Goal: Communication & Community: Answer question/provide support

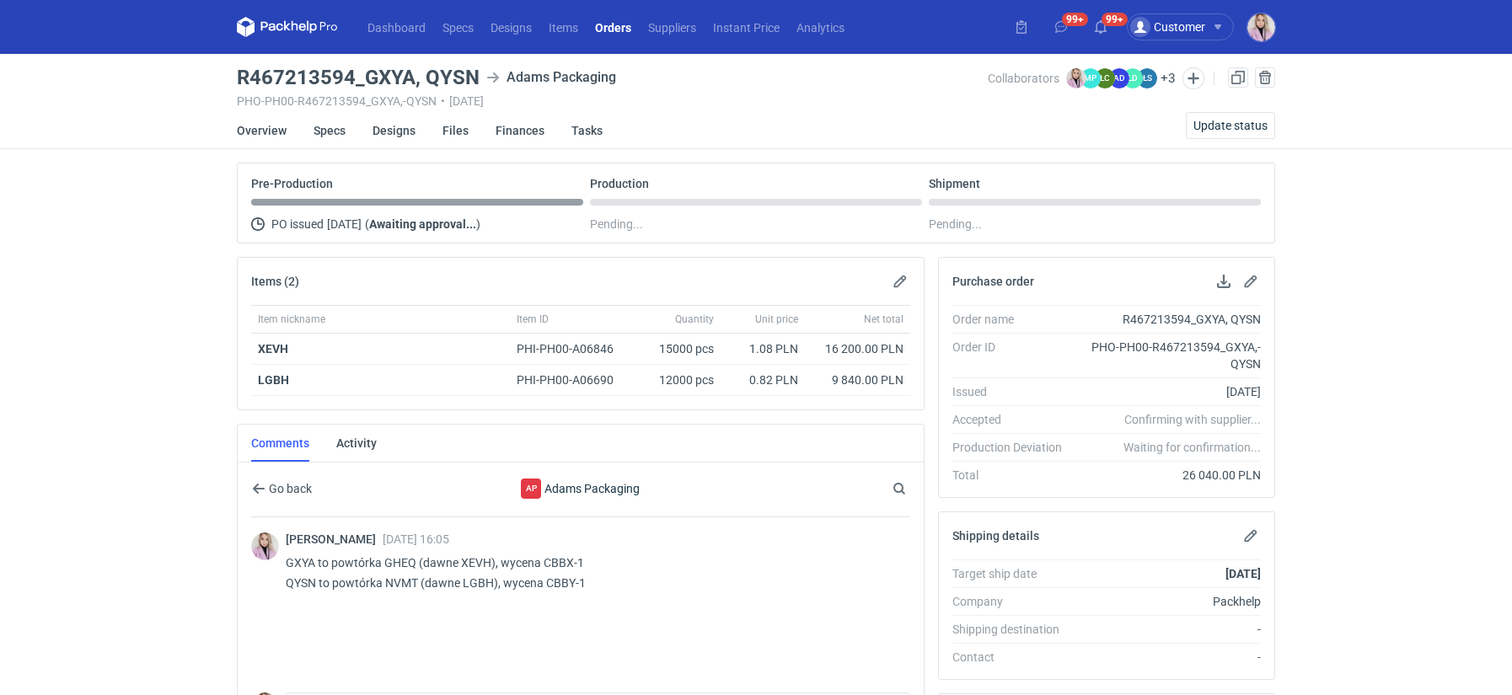
scroll to position [62, 0]
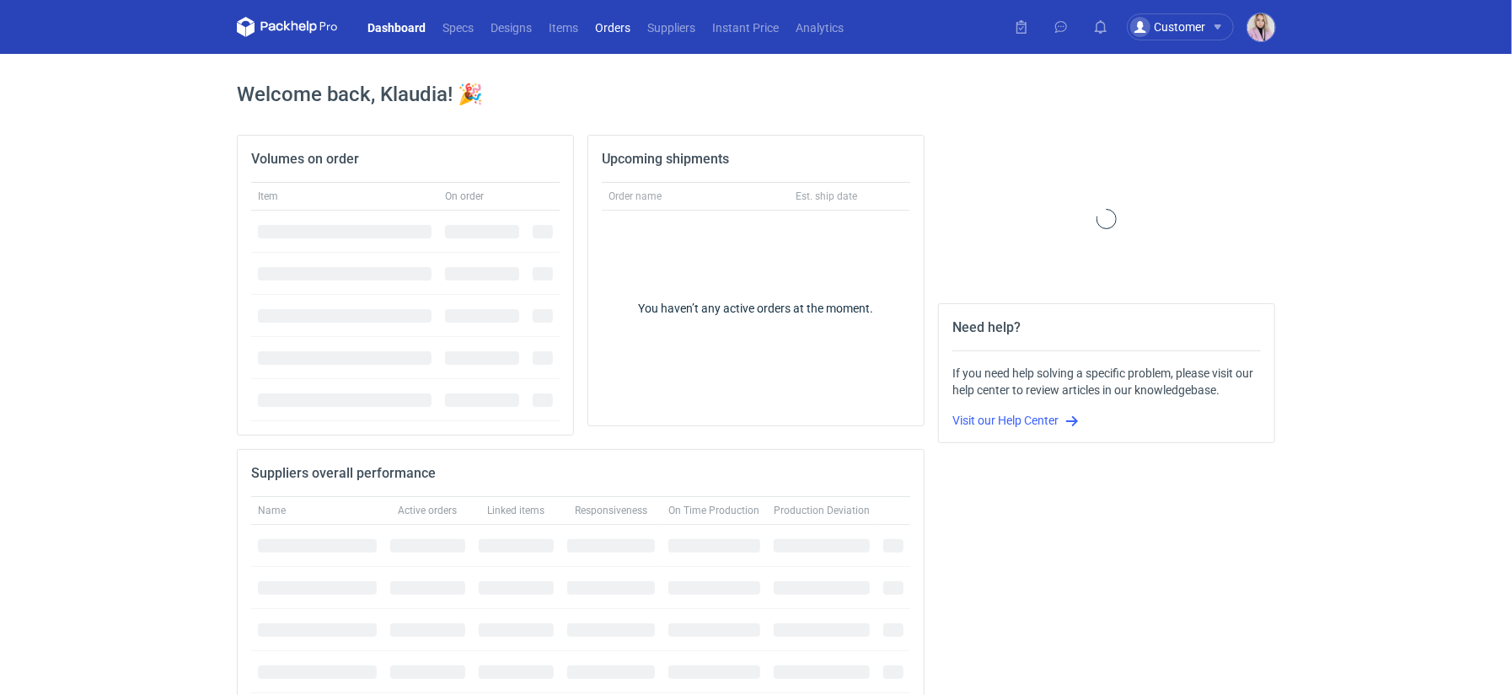
click at [615, 33] on link "Orders" at bounding box center [613, 27] width 52 height 20
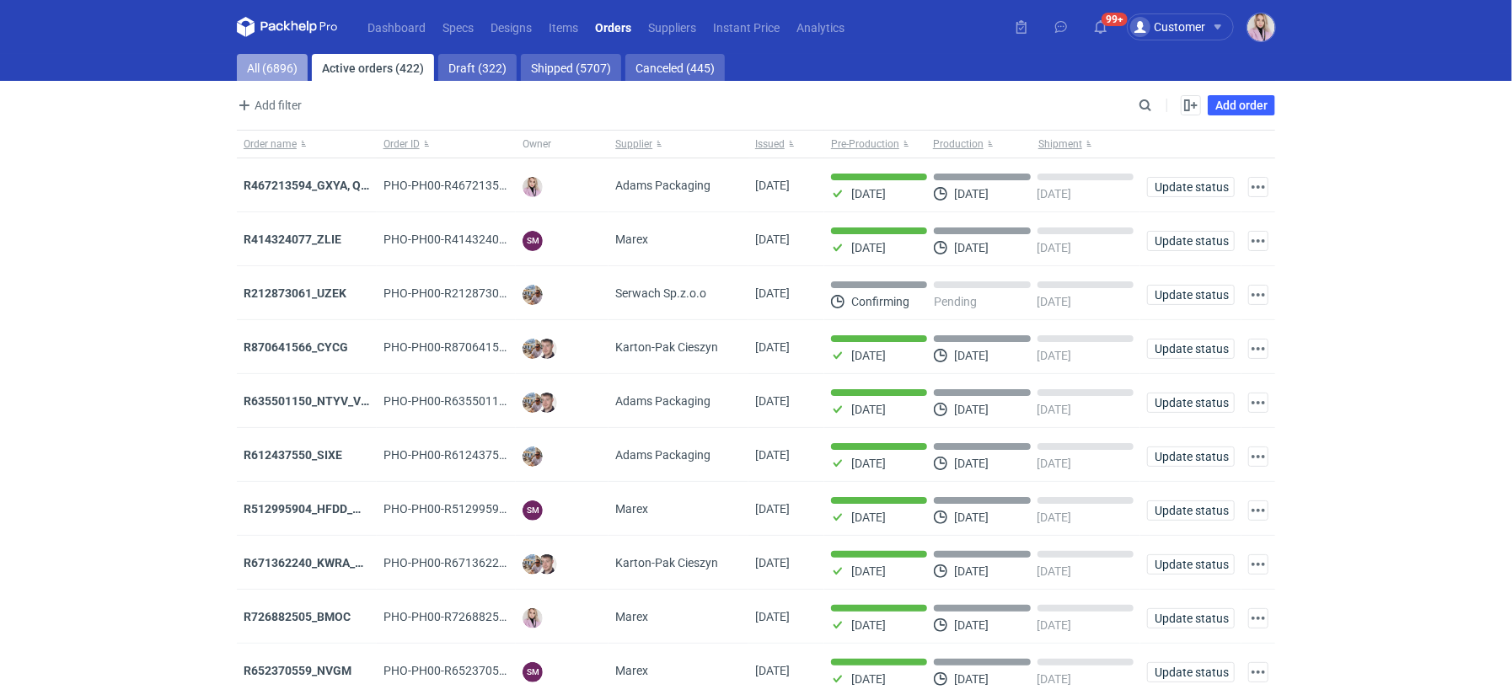
click at [270, 70] on link "All (6896)" at bounding box center [272, 67] width 71 height 27
click at [1145, 95] on input "Search" at bounding box center [1072, 105] width 167 height 20
click at [1146, 98] on input "Search" at bounding box center [1072, 105] width 167 height 20
paste input "BYBH"
type input "BYBH"
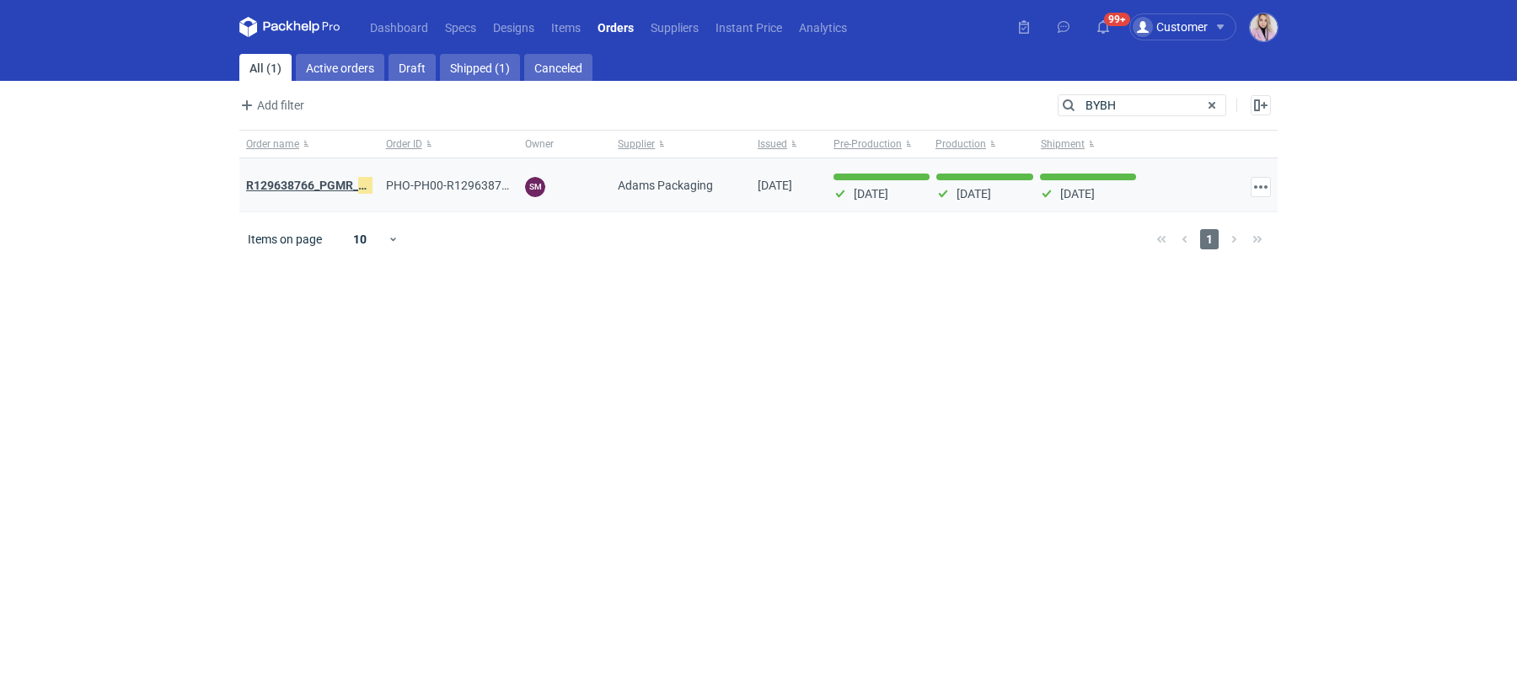
click at [332, 185] on strong "R129638766_PGMR_ BYBH" at bounding box center [317, 185] width 143 height 19
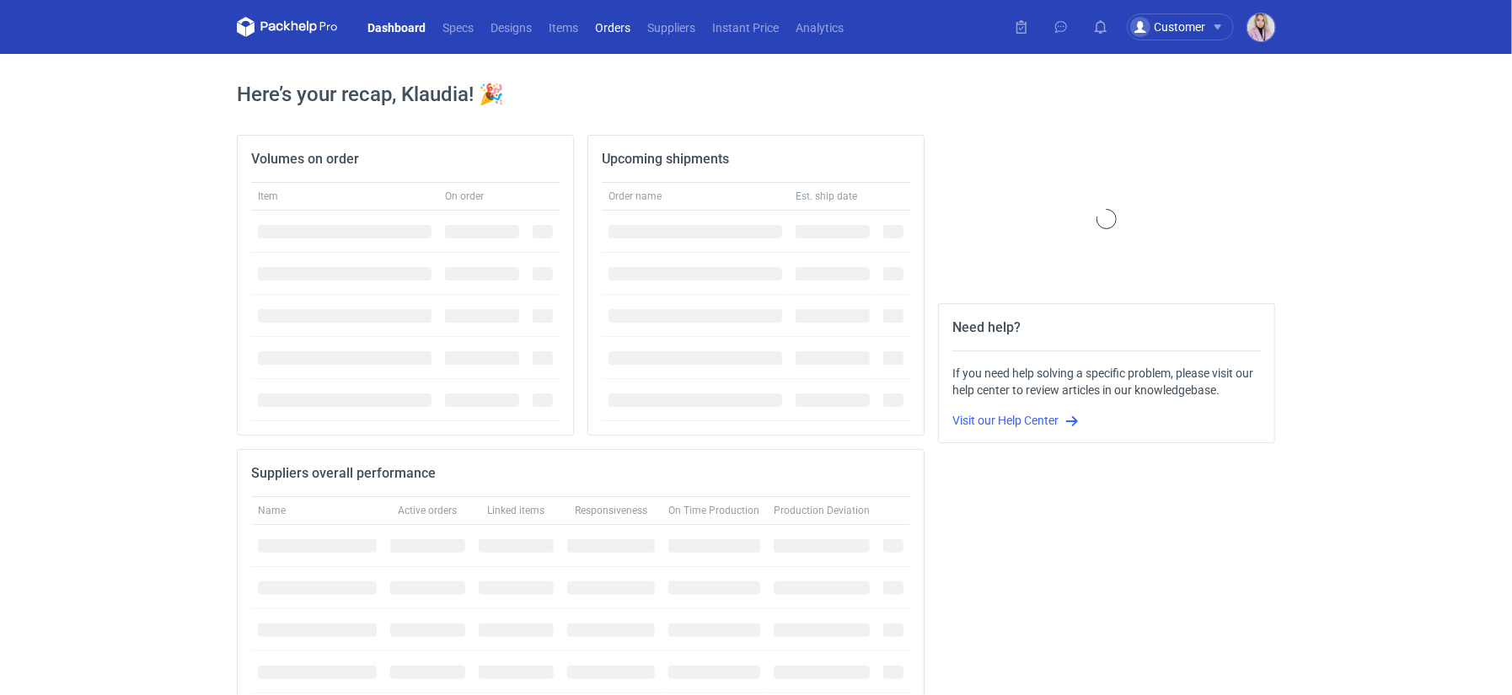
click at [612, 37] on nav "Dashboard Specs Designs Items Orders Suppliers Instant Price Analytics" at bounding box center [544, 27] width 615 height 54
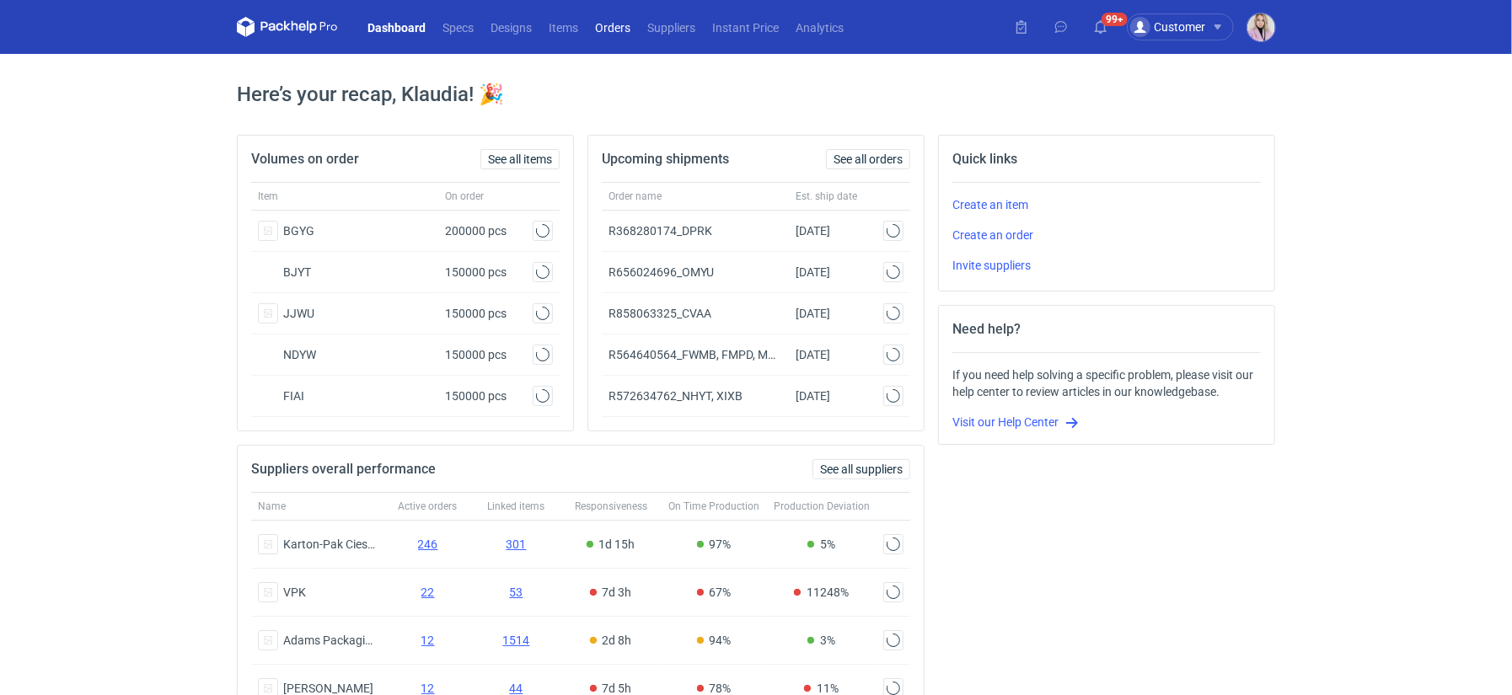
click at [614, 34] on link "Orders" at bounding box center [613, 27] width 52 height 20
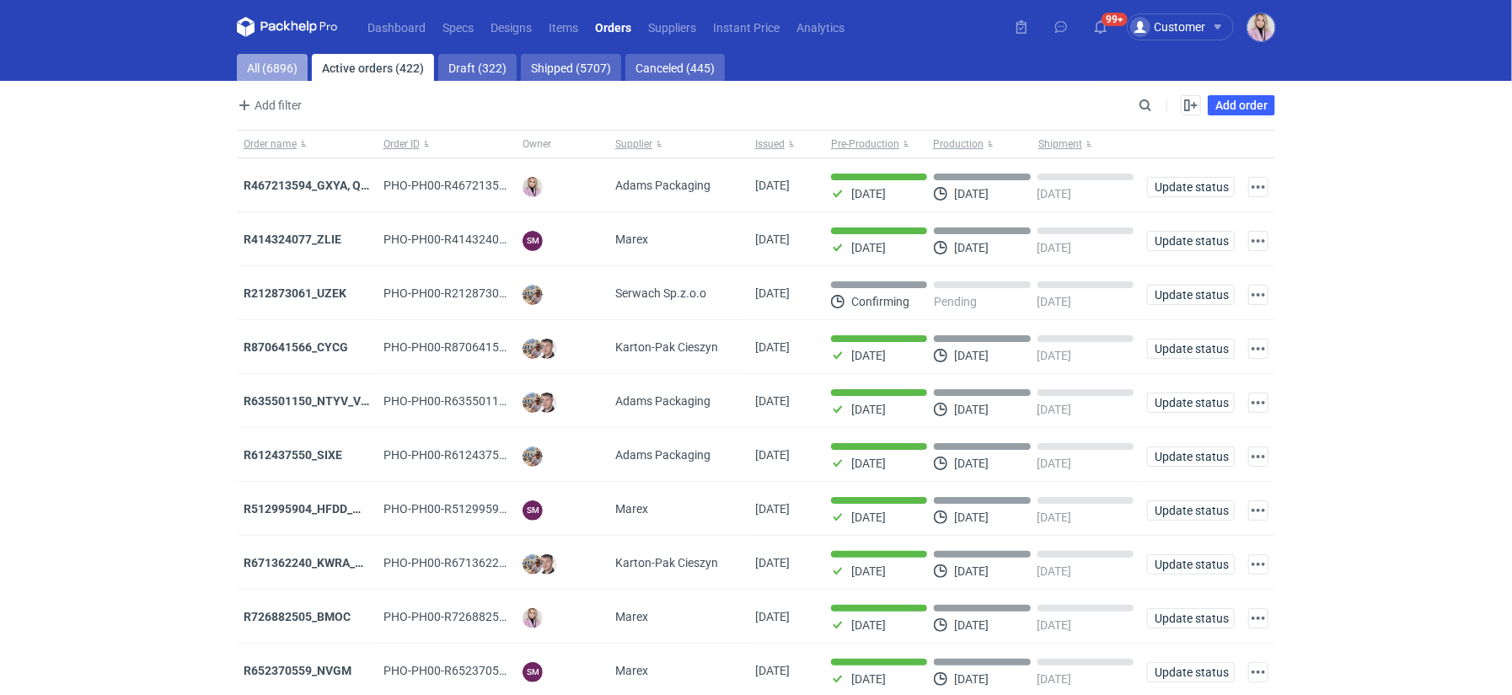
click at [281, 72] on link "All (6896)" at bounding box center [272, 67] width 71 height 27
click at [1144, 102] on input "Search" at bounding box center [1072, 105] width 167 height 20
paste input "_OUZJ"
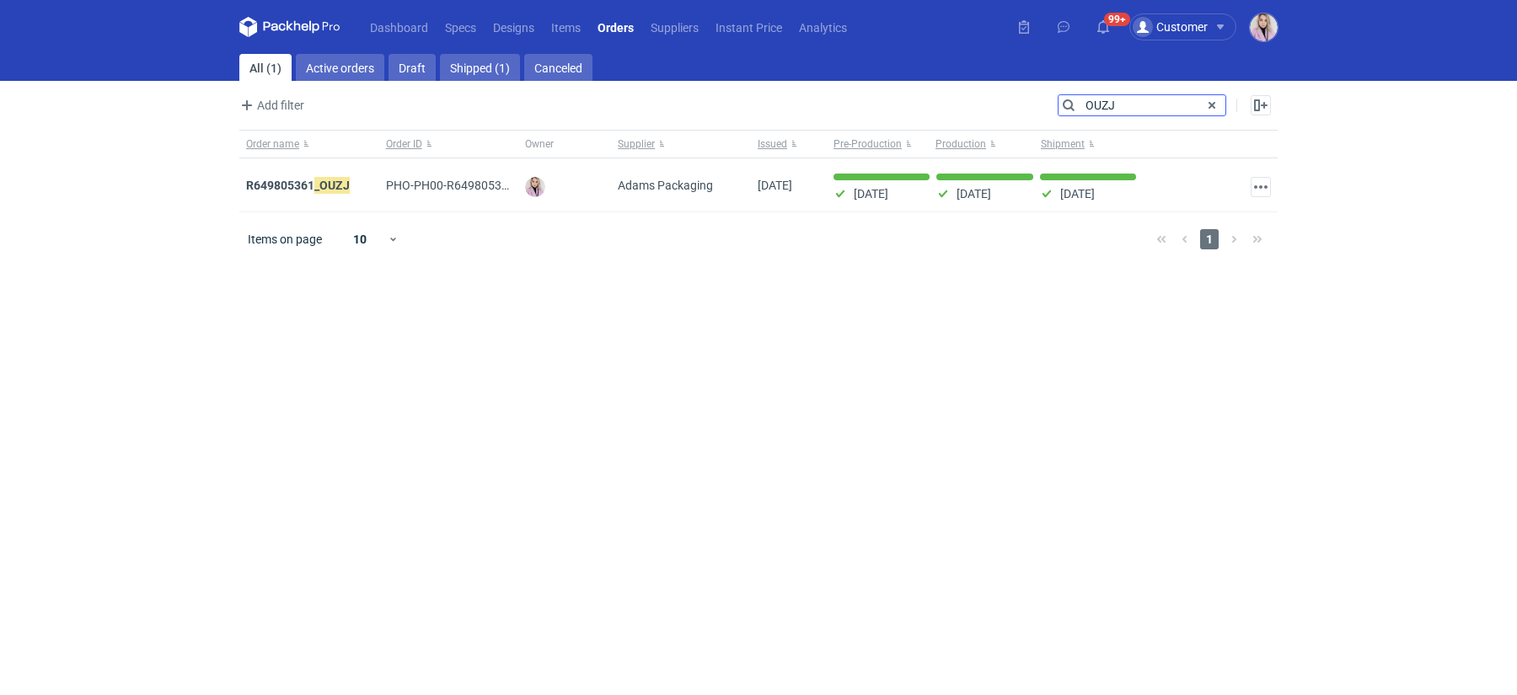
type input "OUZJ"
click at [285, 185] on strong "R649805361_ OUZJ" at bounding box center [298, 185] width 104 height 19
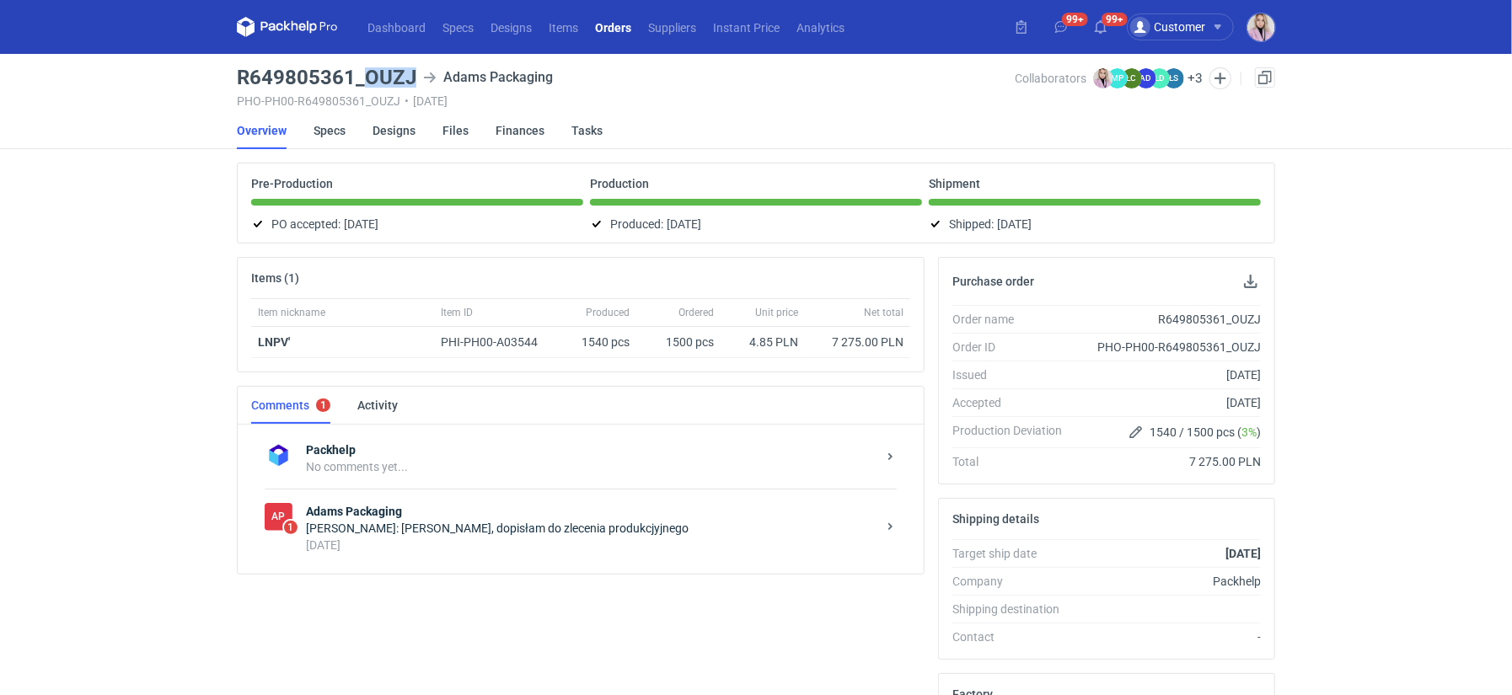
drag, startPoint x: 414, startPoint y: 73, endPoint x: 371, endPoint y: 74, distance: 43.0
click at [370, 75] on h3 "R649805361_OUZJ" at bounding box center [327, 77] width 180 height 20
drag, startPoint x: 360, startPoint y: 78, endPoint x: 409, endPoint y: 78, distance: 48.9
click at [409, 78] on h3 "R649805361_OUZJ" at bounding box center [327, 77] width 180 height 20
copy h3 "OUZJ"
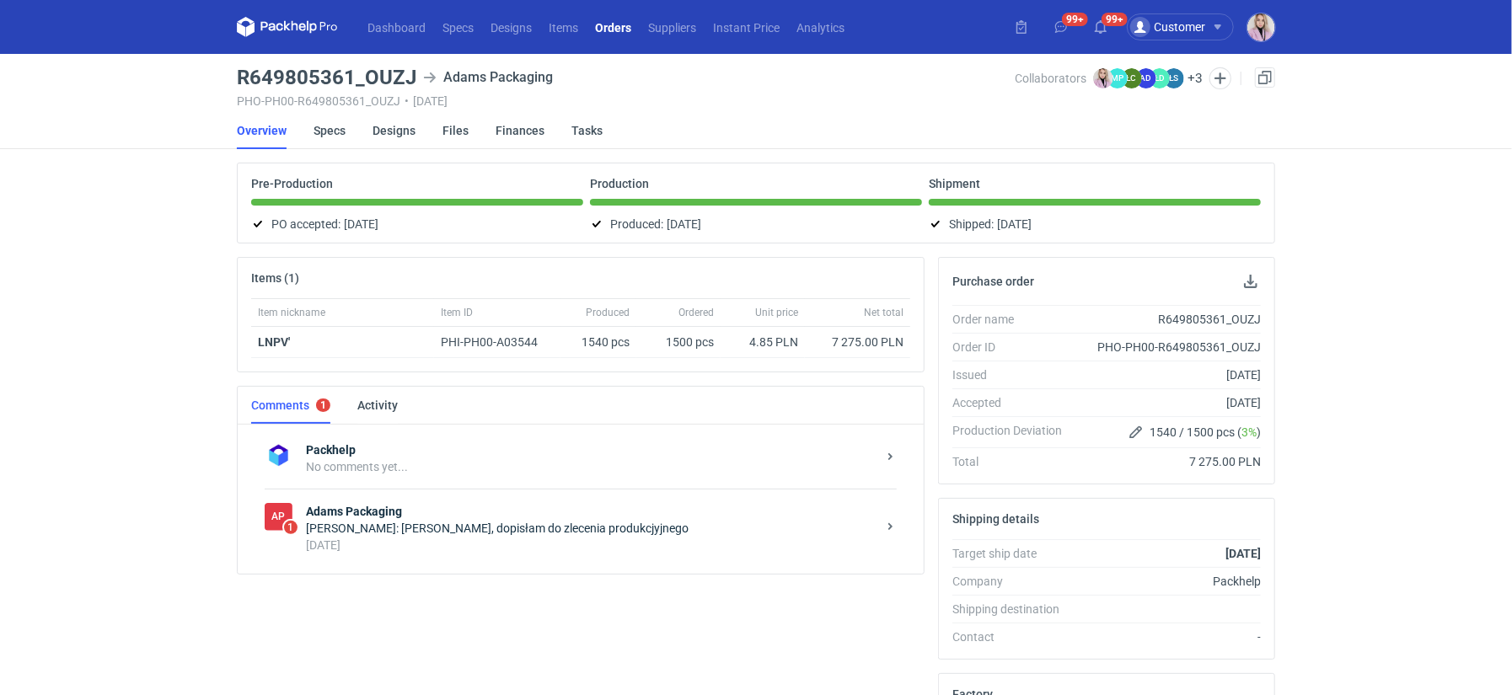
click at [595, 36] on nav "Dashboard Specs Designs Items Orders Suppliers Instant Price Analytics" at bounding box center [545, 27] width 616 height 54
click at [606, 33] on link "Orders" at bounding box center [613, 27] width 53 height 20
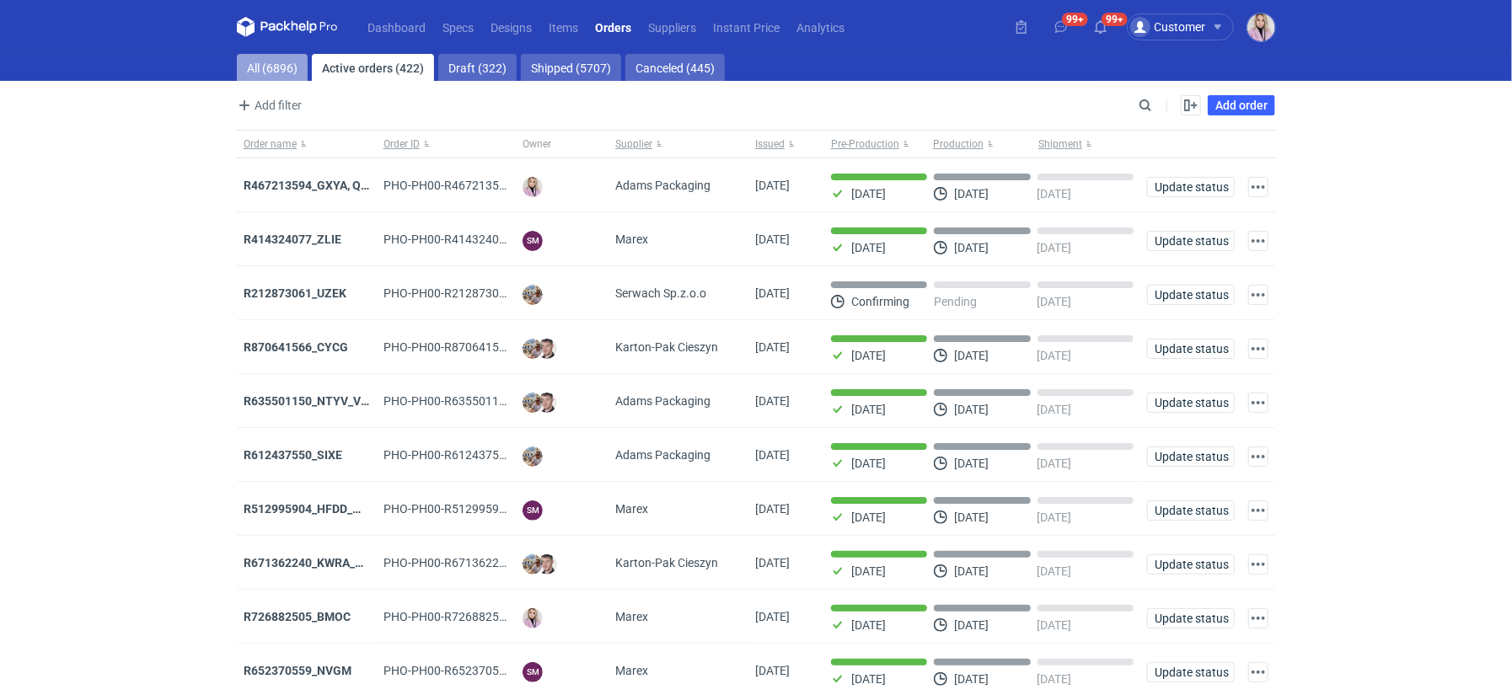
click at [260, 67] on link "All (6896)" at bounding box center [272, 67] width 71 height 27
click at [1150, 103] on input "Search" at bounding box center [1072, 105] width 167 height 20
click at [1150, 104] on input "Search" at bounding box center [1072, 105] width 167 height 20
paste input "YNZL"
type input "YNZL"
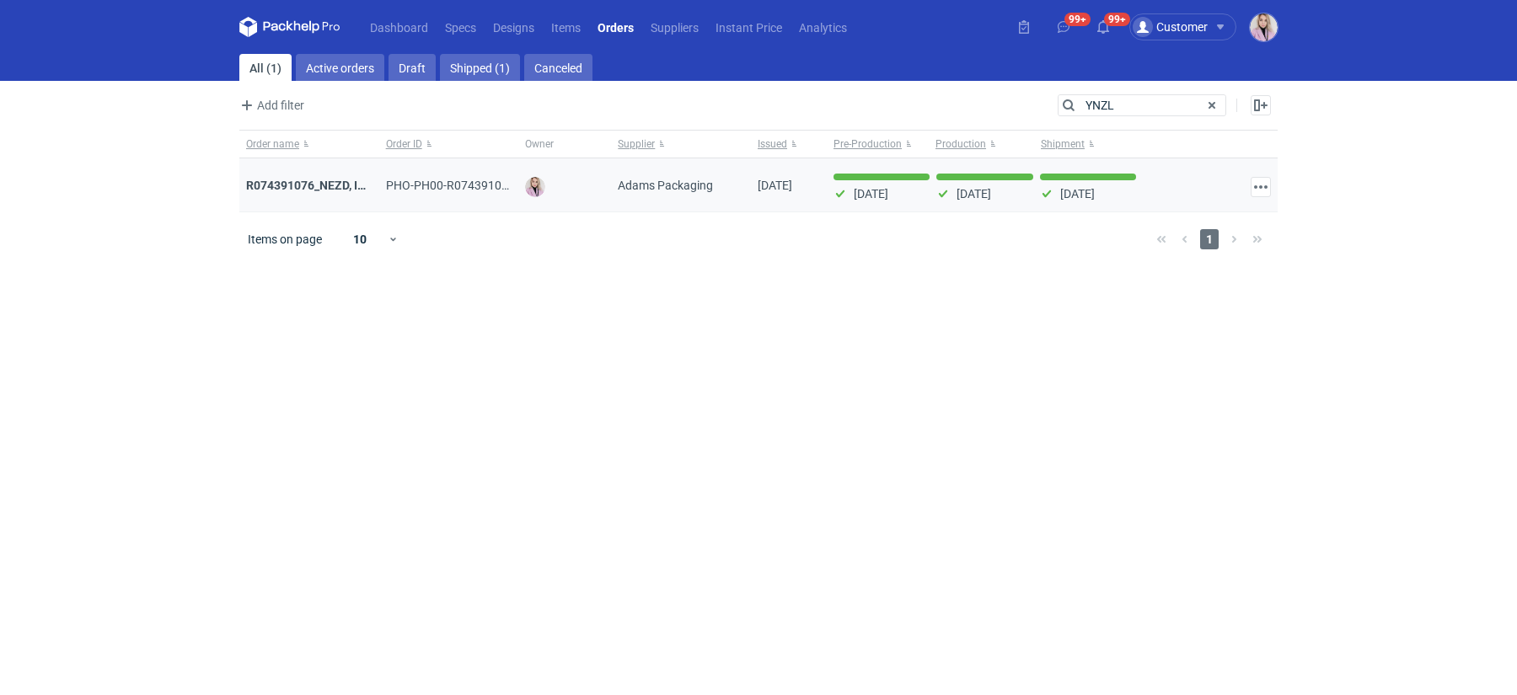
click at [287, 174] on div "R074391076_NEZD, INKA / R403857813_ZORL, YNZL" at bounding box center [309, 185] width 140 height 54
click at [286, 185] on strong "R074391076_NEZD, INKA / R403857813_ZORL, YNZL" at bounding box center [386, 185] width 281 height 19
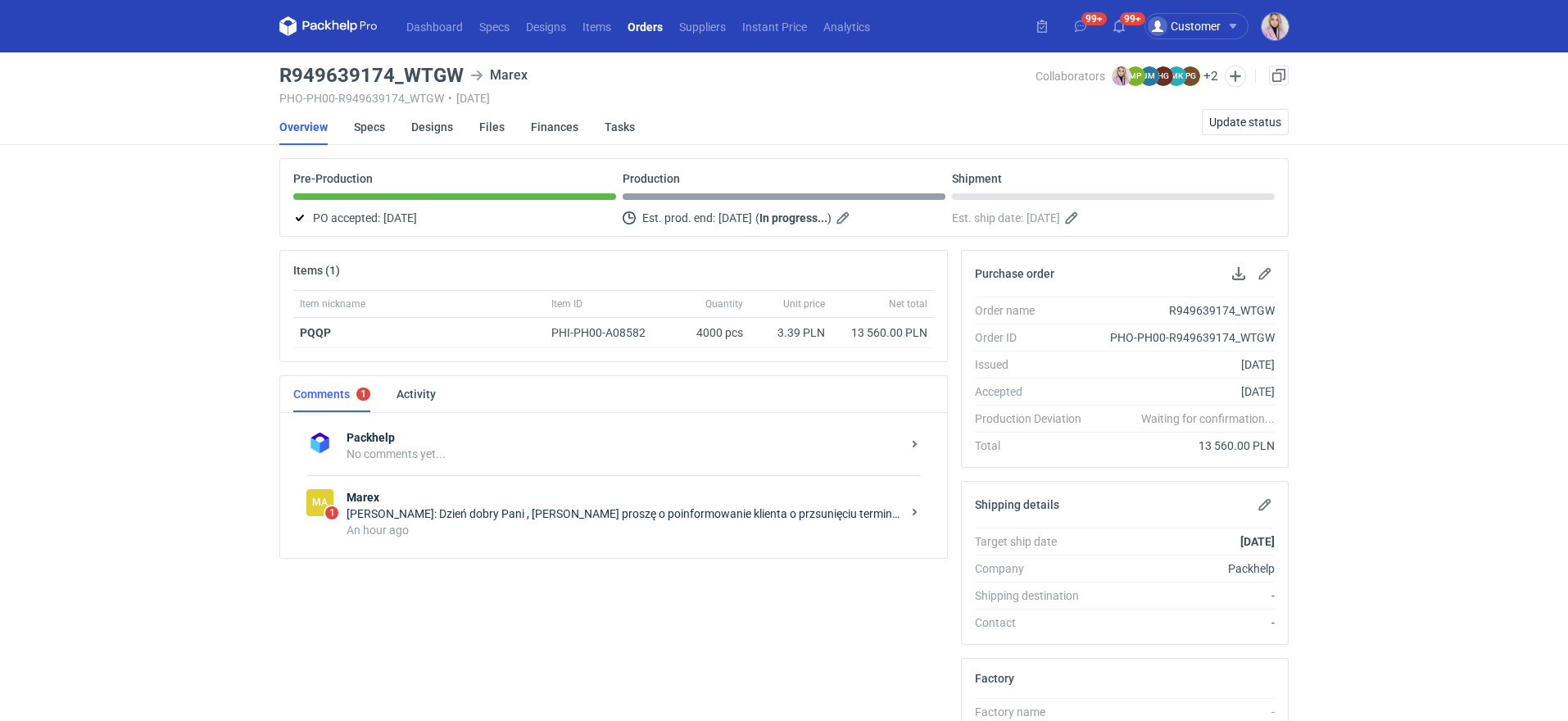
click at [587, 513] on div "[PERSON_NAME]: Dzień dobry Pani , [PERSON_NAME] proszę o poinformowanie klienta…" at bounding box center [624, 513] width 555 height 17
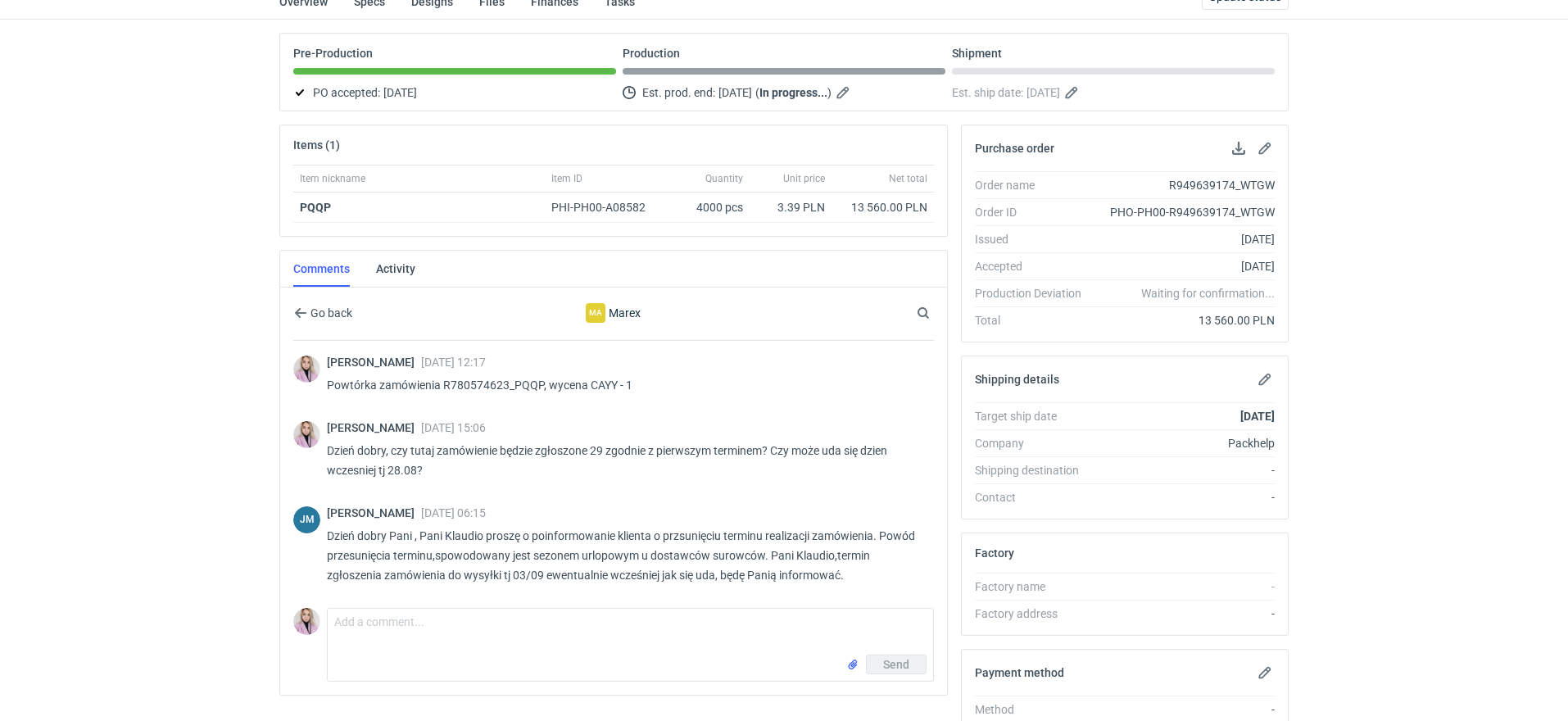
scroll to position [128, 0]
click at [374, 633] on textarea "Comment message" at bounding box center [630, 628] width 606 height 46
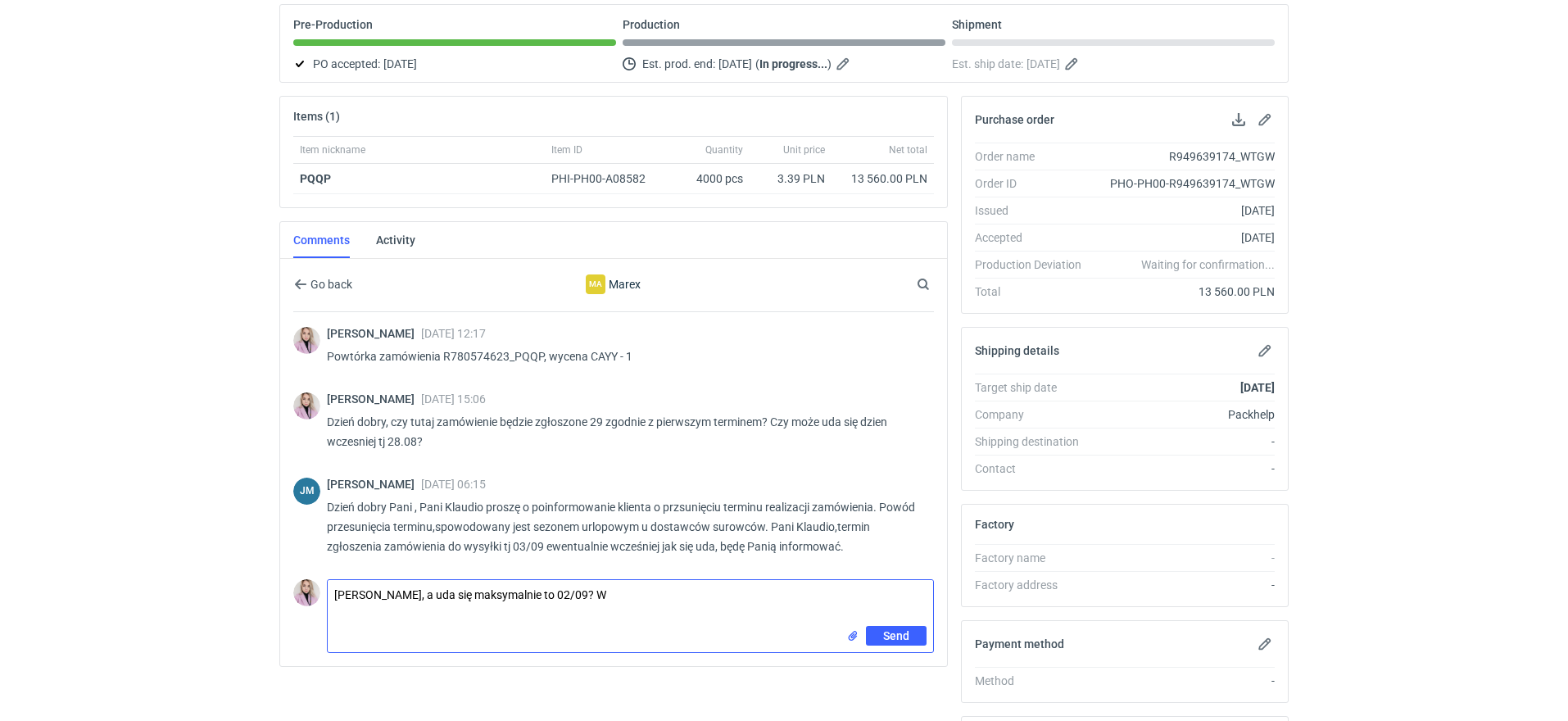
type textarea "[PERSON_NAME], a uda się maksymalnie to 02/09?"
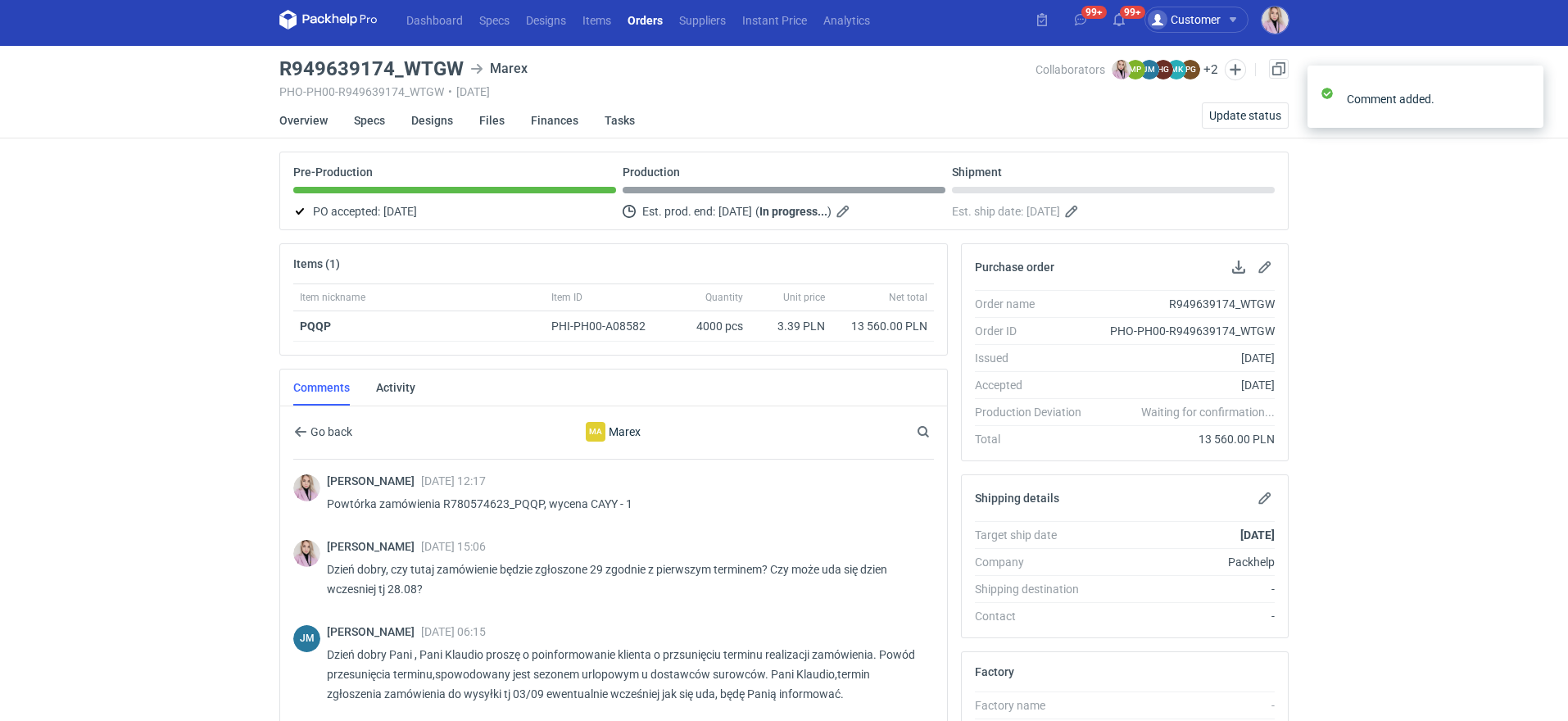
scroll to position [0, 0]
